Goal: Check status

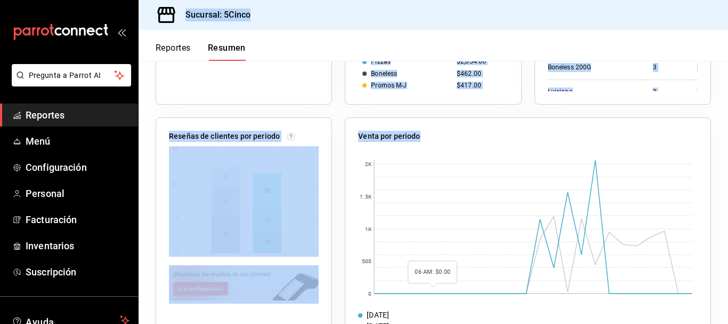
scroll to position [396, 0]
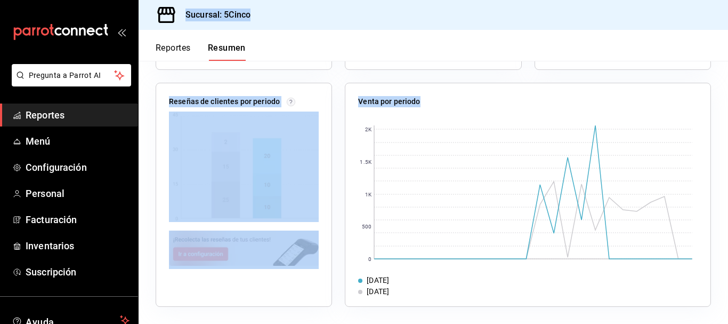
drag, startPoint x: 148, startPoint y: 6, endPoint x: 476, endPoint y: 313, distance: 448.5
click at [496, 304] on div "Sucursal: 5Cinco Reportes Resumen Resumen El porcentaje se calcula comparando e…" at bounding box center [434, 162] width 590 height 324
click at [472, 312] on div "Venta total $5,778.00 -27% Órdenes abiertas 1 0% Venta órdenes abiertas $150.00…" at bounding box center [434, 53] width 590 height 541
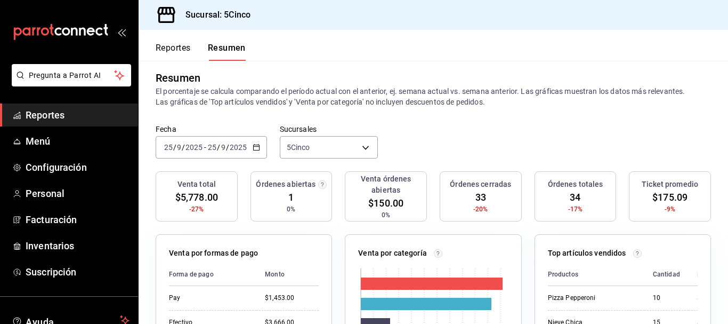
scroll to position [0, 0]
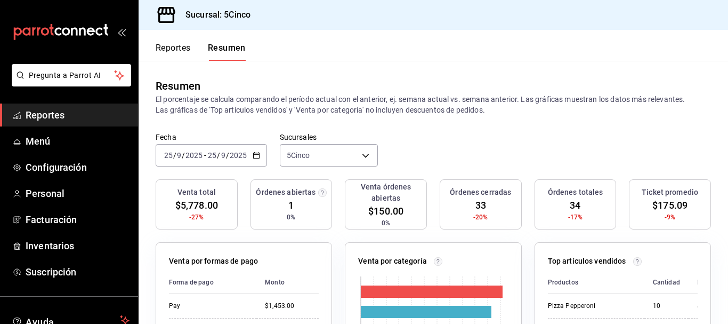
drag, startPoint x: 492, startPoint y: 318, endPoint x: 149, endPoint y: 15, distance: 457.4
click at [149, 15] on div "Sucursal: 5Cinco Reportes Resumen Resumen El porcentaje se calcula comparando e…" at bounding box center [434, 162] width 590 height 324
click at [149, 15] on div "Sucursal: 5Cinco" at bounding box center [201, 15] width 108 height 30
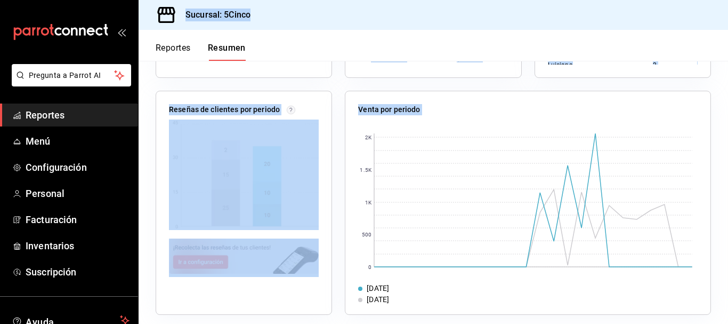
scroll to position [396, 0]
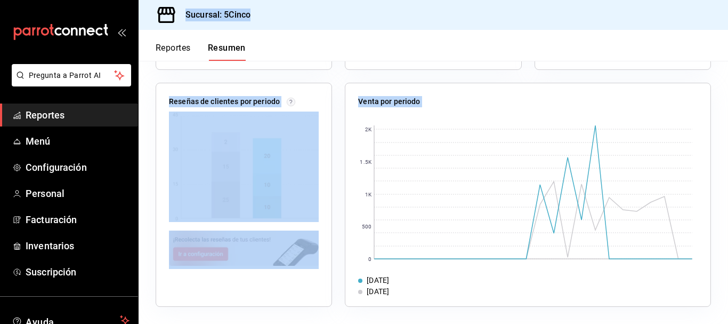
drag, startPoint x: 144, startPoint y: 6, endPoint x: 465, endPoint y: 301, distance: 436.5
click at [465, 301] on div "Sucursal: 5Cinco Reportes Resumen Resumen El porcentaje se calcula comparando e…" at bounding box center [434, 162] width 590 height 324
click at [458, 294] on div "[DATE]" at bounding box center [528, 291] width 340 height 11
click at [452, 280] on div "[DATE]" at bounding box center [528, 280] width 340 height 11
drag, startPoint x: 407, startPoint y: 316, endPoint x: 385, endPoint y: 316, distance: 21.9
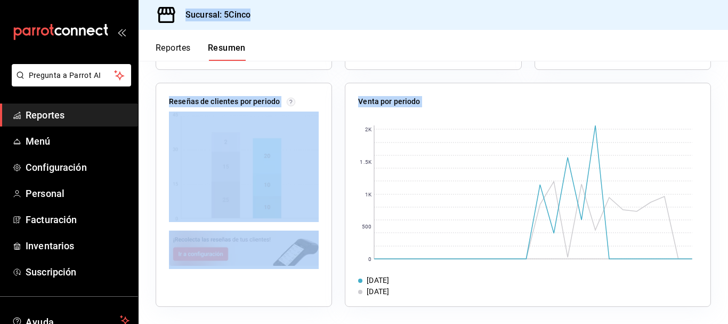
click at [406, 315] on div "Venta total $5,778.00 -27% Órdenes abiertas 1 0% Venta órdenes abiertas $150.00…" at bounding box center [434, 53] width 590 height 541
click at [354, 289] on div "Venta por periodo 0 500 1K 1.5K 2K 25/09/2025 18/09/2025" at bounding box center [528, 195] width 366 height 224
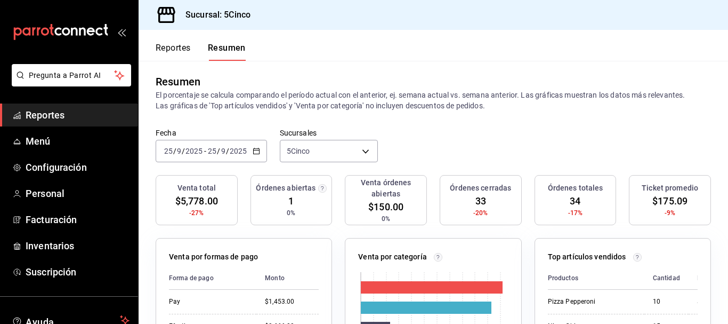
scroll to position [0, 0]
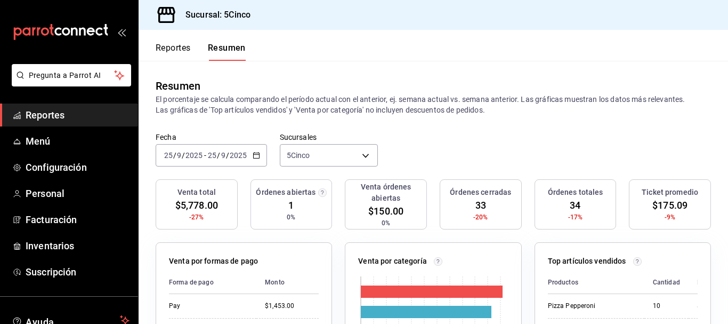
drag, startPoint x: 404, startPoint y: 289, endPoint x: 141, endPoint y: 6, distance: 386.7
click at [141, 6] on div "Sucursal: 5Cinco Reportes Resumen Resumen El porcentaje se calcula comparando e…" at bounding box center [434, 162] width 590 height 324
click at [148, 35] on div "Reportes Resumen" at bounding box center [192, 45] width 107 height 31
click at [156, 85] on div "Resumen" at bounding box center [178, 86] width 45 height 16
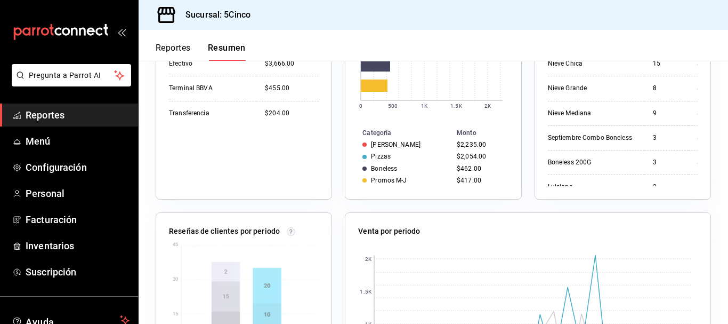
scroll to position [396, 0]
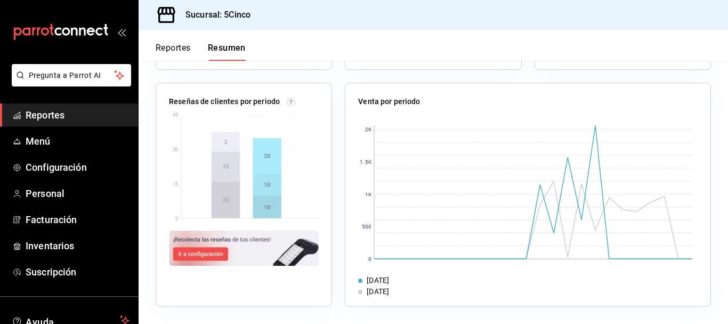
drag, startPoint x: 153, startPoint y: 86, endPoint x: 460, endPoint y: 294, distance: 370.4
click at [462, 287] on div "[DATE]" at bounding box center [528, 291] width 340 height 11
